Goal: Transaction & Acquisition: Purchase product/service

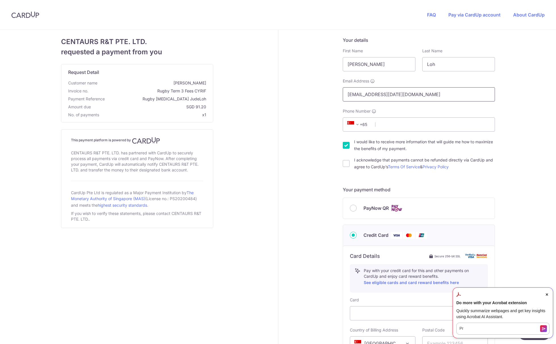
drag, startPoint x: 348, startPoint y: 94, endPoint x: 338, endPoint y: 97, distance: 10.9
click at [339, 97] on div "Email Address [EMAIL_ADDRESS][DATE][DOMAIN_NAME]" at bounding box center [418, 89] width 159 height 23
type input "[EMAIL_ADDRESS][DATE][DOMAIN_NAME]"
click at [403, 127] on input "Phone Number" at bounding box center [419, 124] width 152 height 14
type input "87509319"
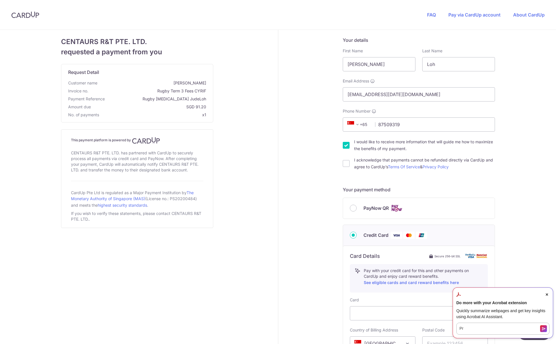
click at [344, 145] on input "I would like to receive more information that will guide me how to maximize the…" at bounding box center [346, 145] width 7 height 7
checkbox input "false"
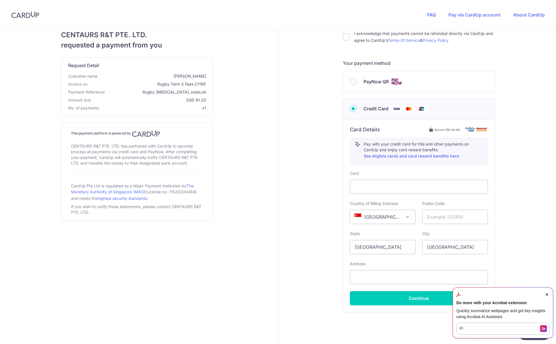
scroll to position [143, 0]
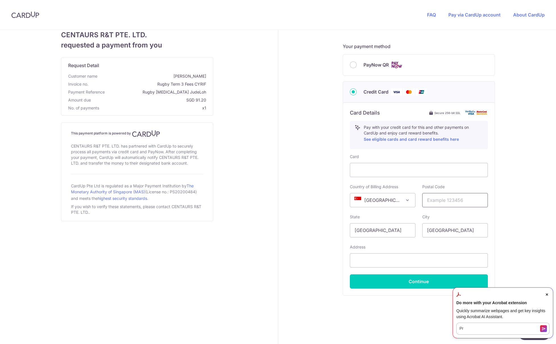
click at [453, 200] on input "text" at bounding box center [455, 200] width 66 height 14
type input "650330"
click at [444, 283] on button "Continue" at bounding box center [419, 281] width 138 height 14
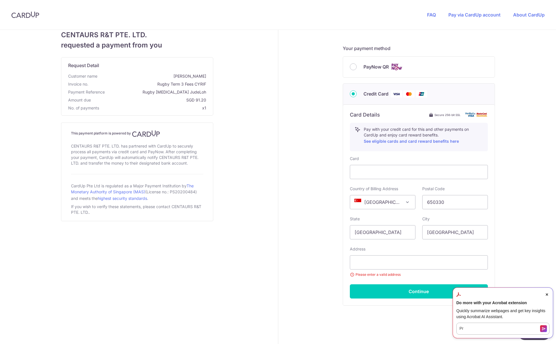
scroll to position [159, 0]
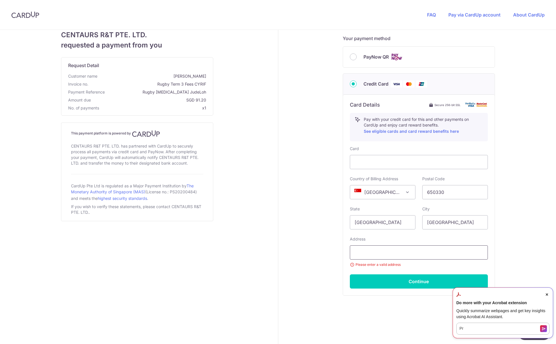
click at [377, 252] on input "text" at bounding box center [419, 252] width 138 height 14
type input ";addh"
paste input "[STREET_ADDRESS]"
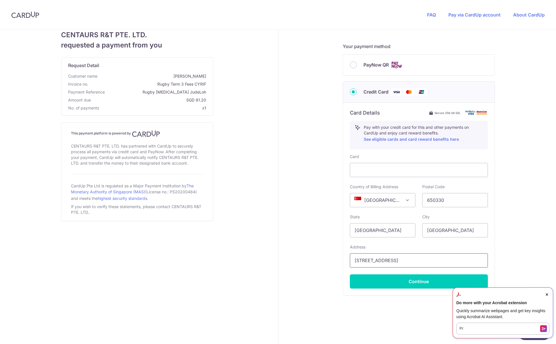
type input "[STREET_ADDRESS]"
click at [395, 304] on form "Your details First Name [PERSON_NAME] Last Name [PERSON_NAME] Email Address [EM…" at bounding box center [419, 101] width 152 height 431
click at [407, 278] on button "Continue" at bounding box center [419, 281] width 138 height 14
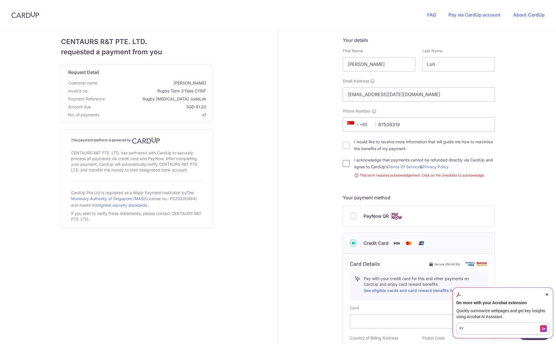
click at [344, 165] on input "I acknowledge that payments cannot be refunded directly via CardUp and agree to…" at bounding box center [346, 163] width 7 height 7
checkbox input "true"
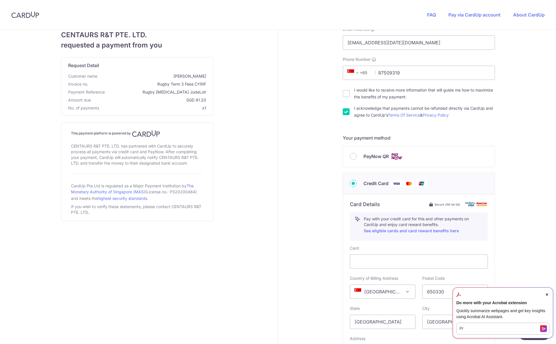
scroll to position [142, 0]
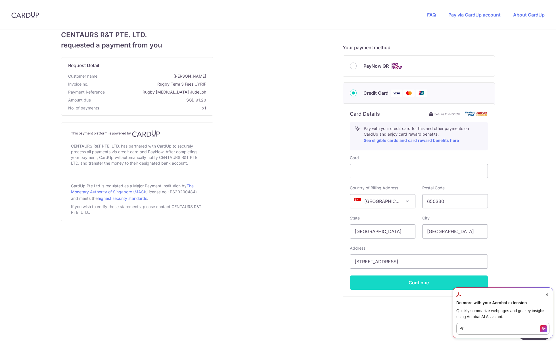
click at [405, 279] on button "Continue" at bounding box center [419, 282] width 138 height 14
type input "**** 9363"
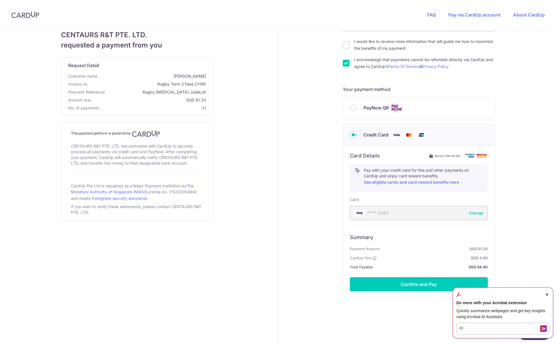
scroll to position [103, 0]
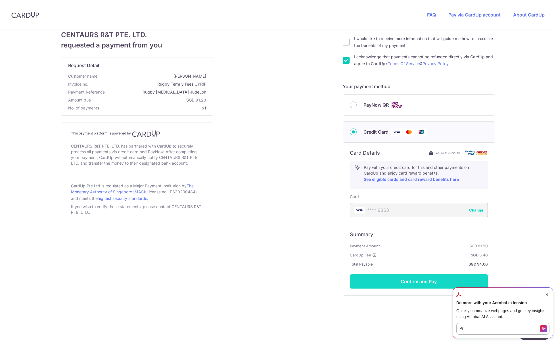
click at [430, 281] on button "Confirm and Pay" at bounding box center [419, 281] width 138 height 14
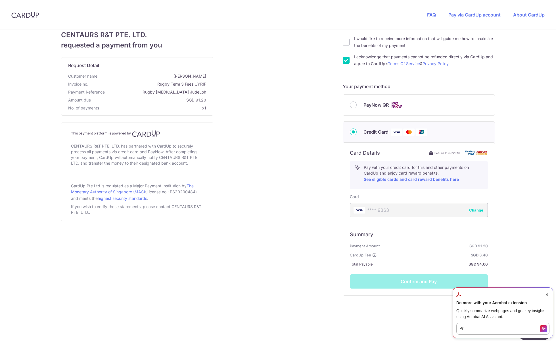
click at [547, 293] on icon "Close Acrobat AI Assistant Dialog" at bounding box center [547, 294] width 2 height 2
